Goal: Book appointment/travel/reservation

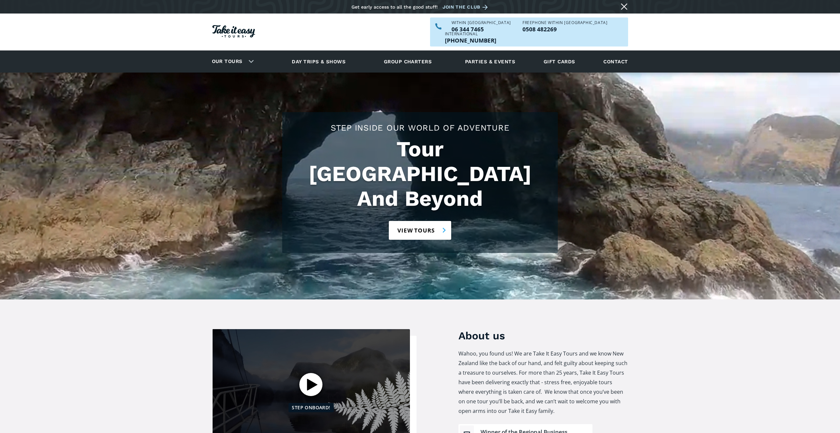
click at [414, 221] on link "View tours" at bounding box center [420, 230] width 62 height 19
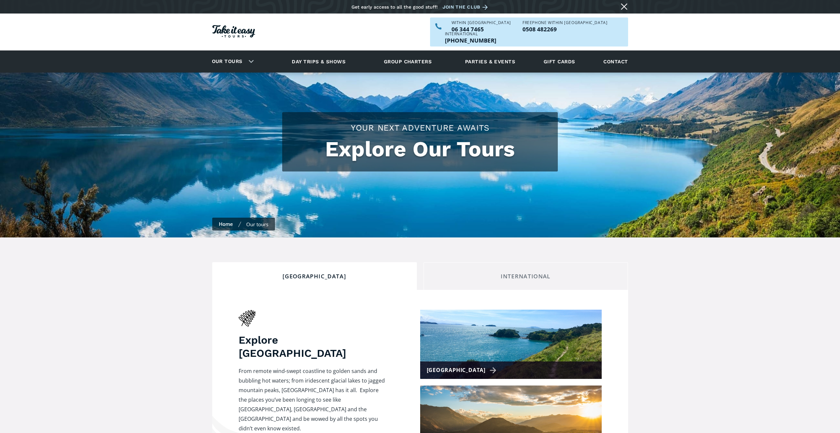
checkbox input "true"
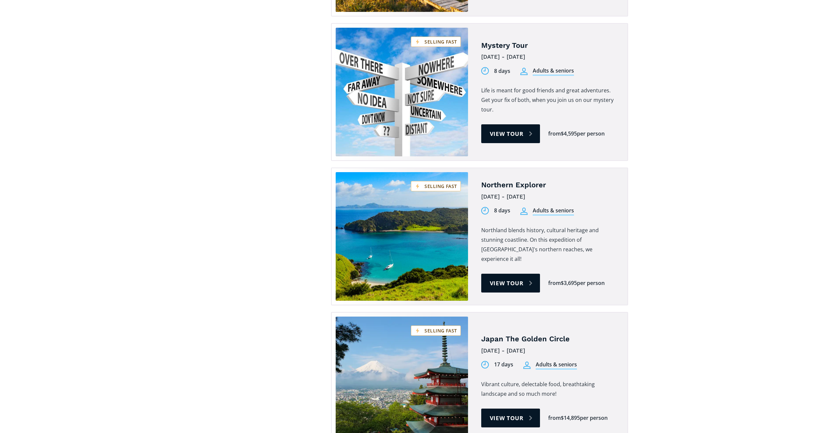
scroll to position [1849, 0]
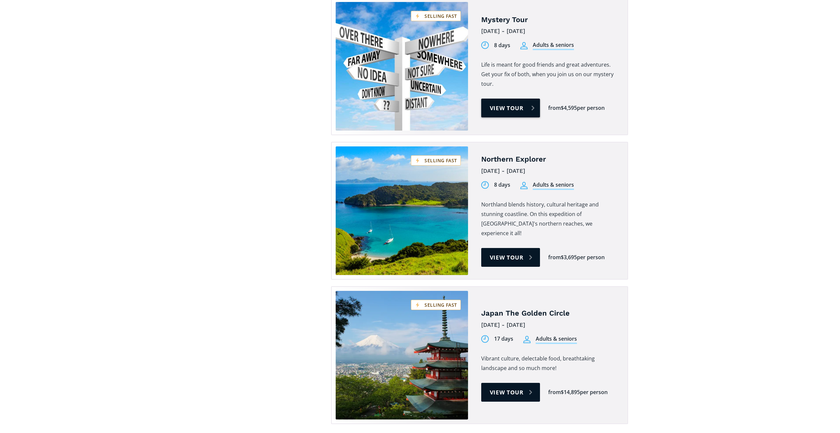
click at [519, 99] on link "View tour" at bounding box center [510, 108] width 59 height 19
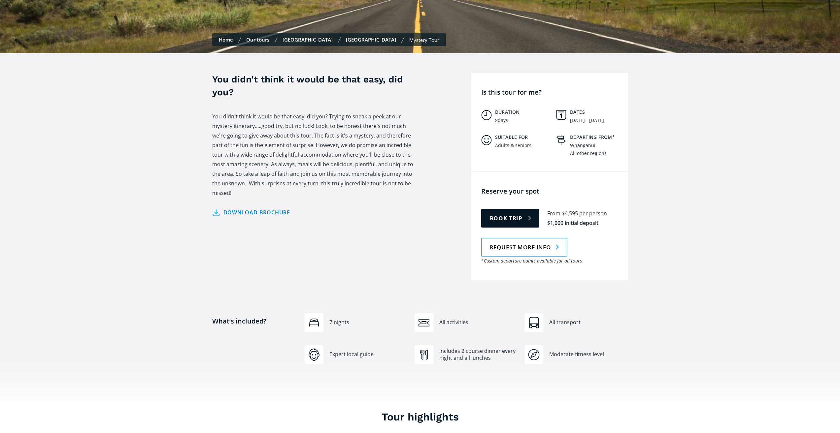
scroll to position [198, 0]
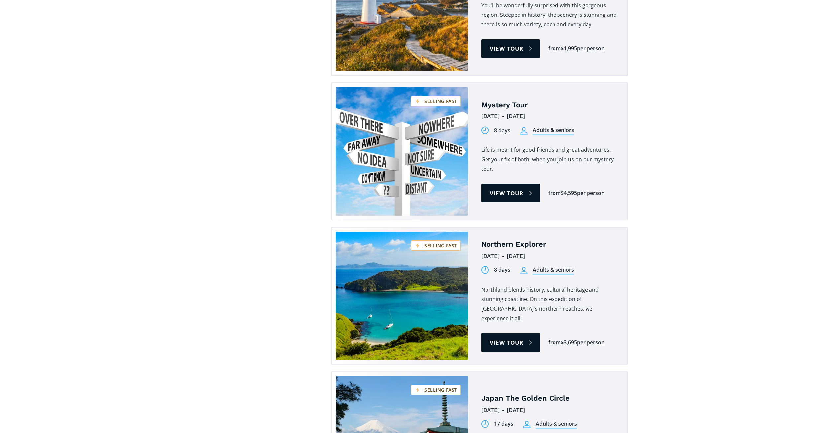
scroll to position [1750, 0]
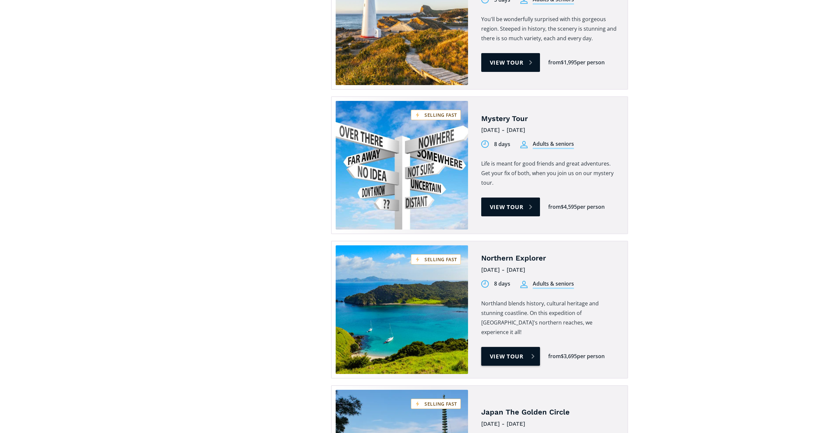
click at [512, 347] on link "View tour" at bounding box center [510, 356] width 59 height 19
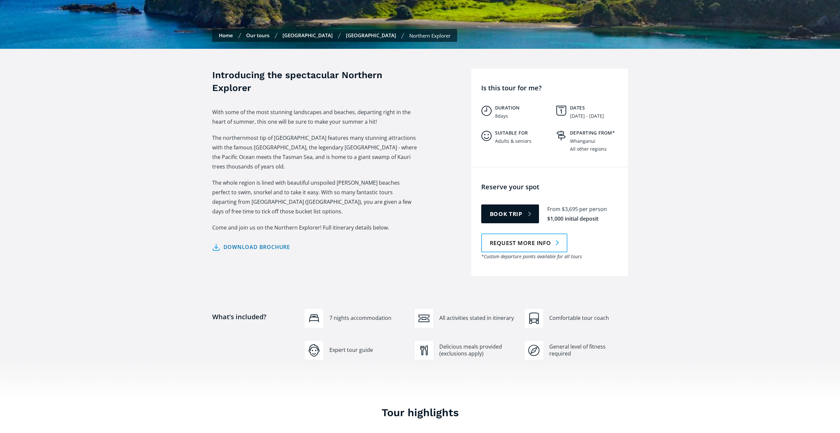
scroll to position [198, 0]
